Goal: Find specific fact: Find specific fact

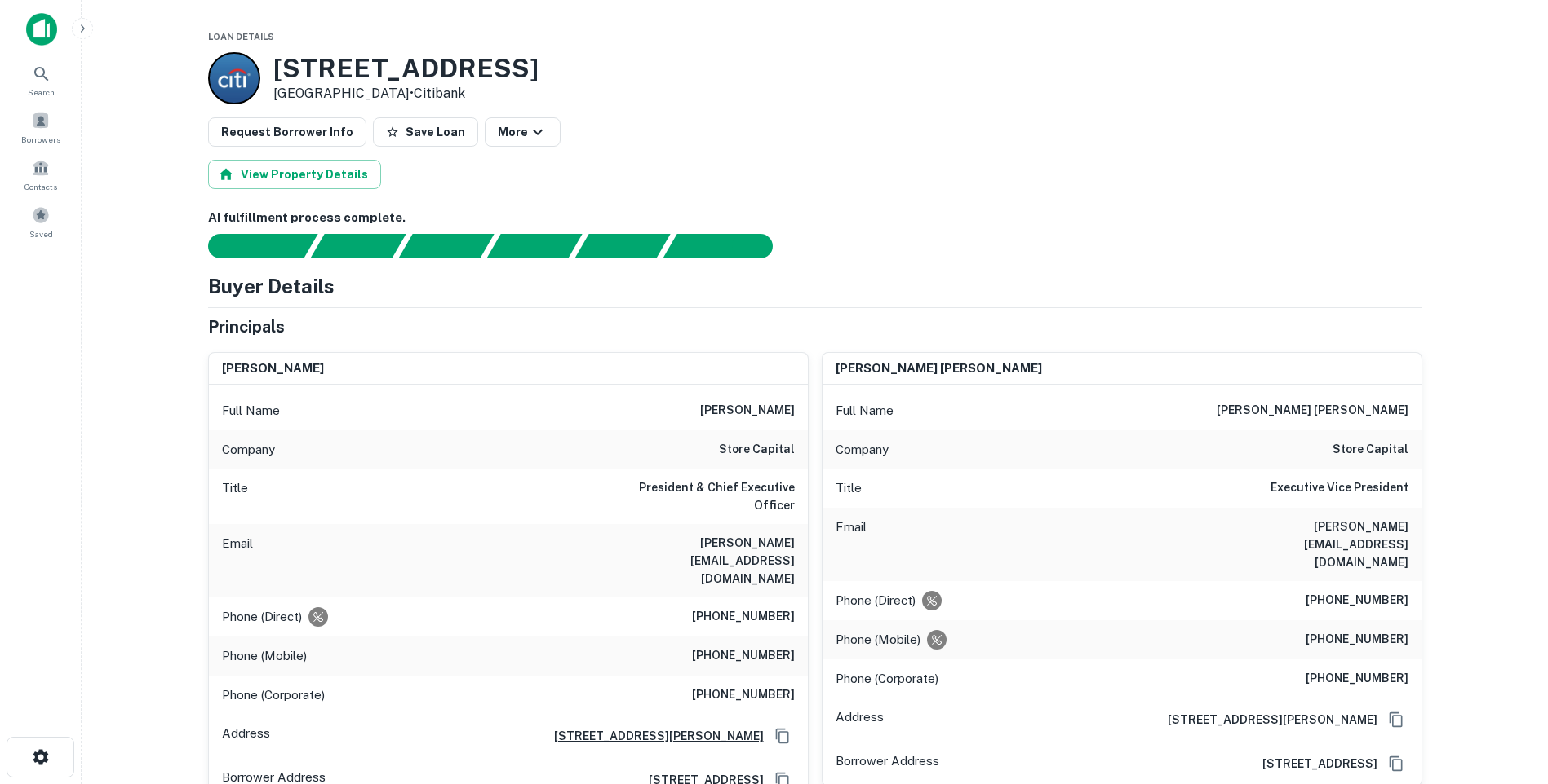
drag, startPoint x: 548, startPoint y: 71, endPoint x: 273, endPoint y: 59, distance: 275.3
click at [273, 59] on div "32500 Central Ave Union City, CA94587 • Citibank" at bounding box center [815, 78] width 1214 height 52
copy h3 "32500 Central Ave"
